Goal: Use online tool/utility: Use online tool/utility

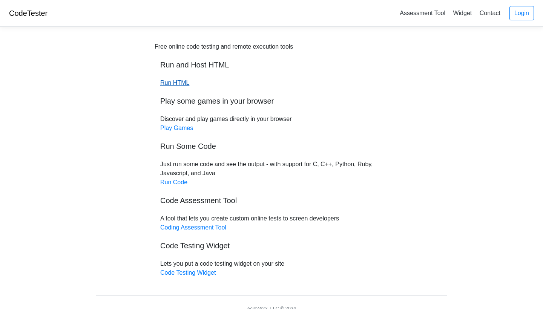
click at [171, 83] on link "Run HTML" at bounding box center [174, 83] width 29 height 6
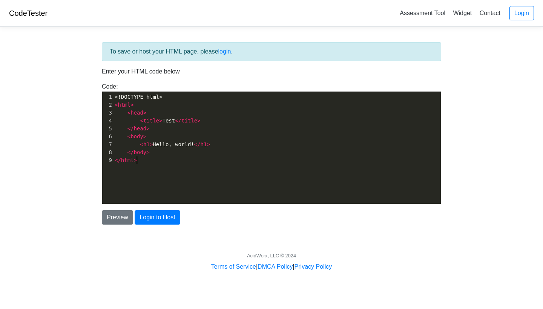
scroll to position [1, 0]
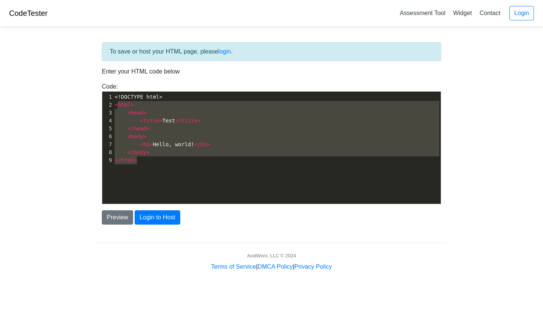
type textarea "<!DOCTYPE html> <html> <head> <title>Test</title> </head> <body> <h1>Hello, wor…"
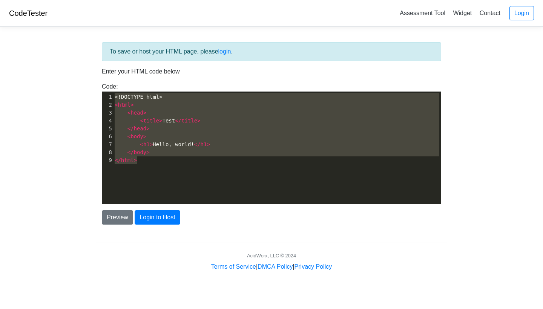
drag, startPoint x: 153, startPoint y: 164, endPoint x: 114, endPoint y: 91, distance: 82.4
click at [114, 91] on div "<!DOCTYPE html> <html> <head> <title>Test</title> </head> <body> <h1>Hello, wor…" at bounding box center [271, 147] width 339 height 113
paste textarea
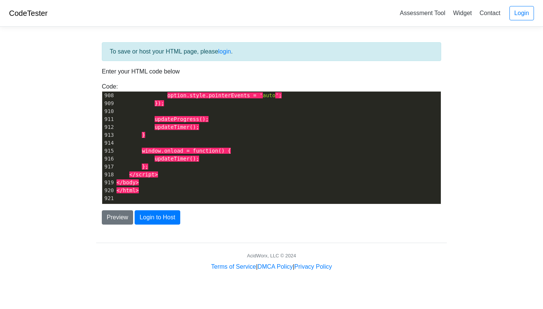
scroll to position [7186, 0]
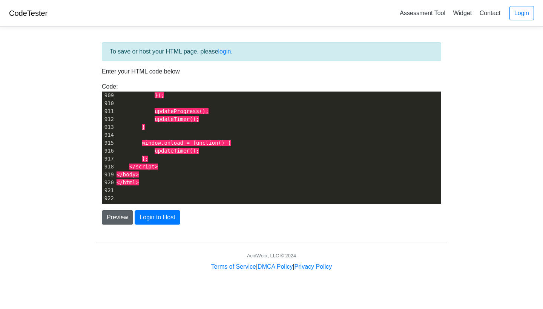
click at [114, 212] on button "Preview" at bounding box center [117, 217] width 31 height 14
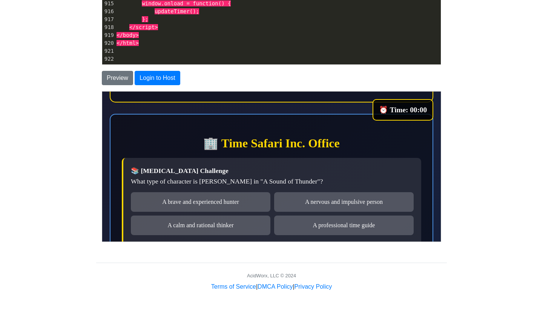
scroll to position [136, 0]
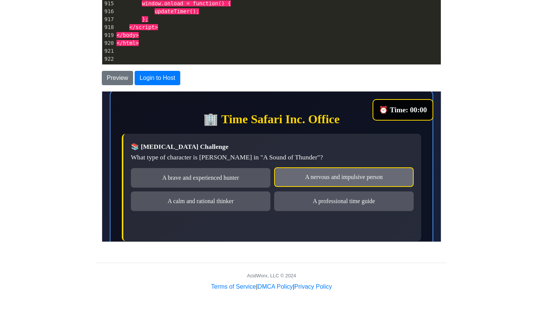
click at [325, 181] on div "A nervous and impulsive person" at bounding box center [343, 177] width 139 height 20
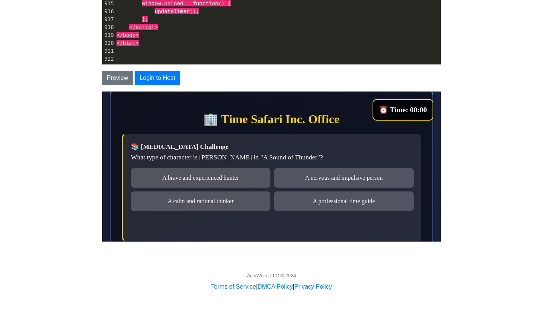
click at [307, 170] on div "📚 [MEDICAL_DATA] Challenge What type of character is [PERSON_NAME] in "A Sound …" at bounding box center [270, 186] width 299 height 107
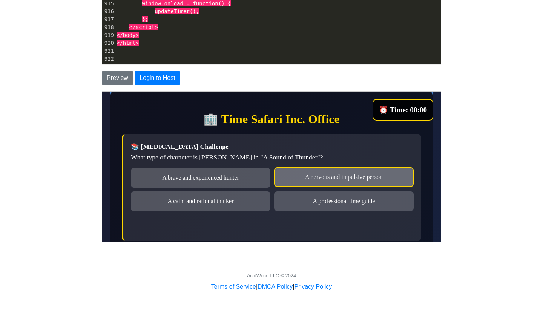
click at [307, 181] on div "A nervous and impulsive person" at bounding box center [343, 177] width 139 height 20
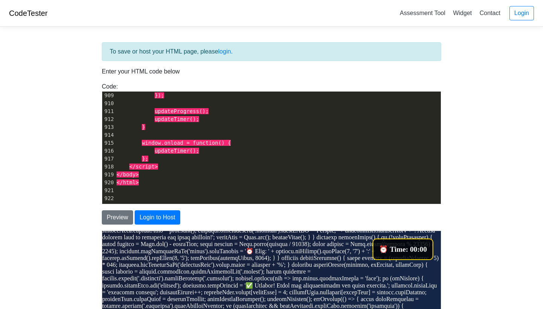
scroll to position [0, 0]
